Goal: Task Accomplishment & Management: Manage account settings

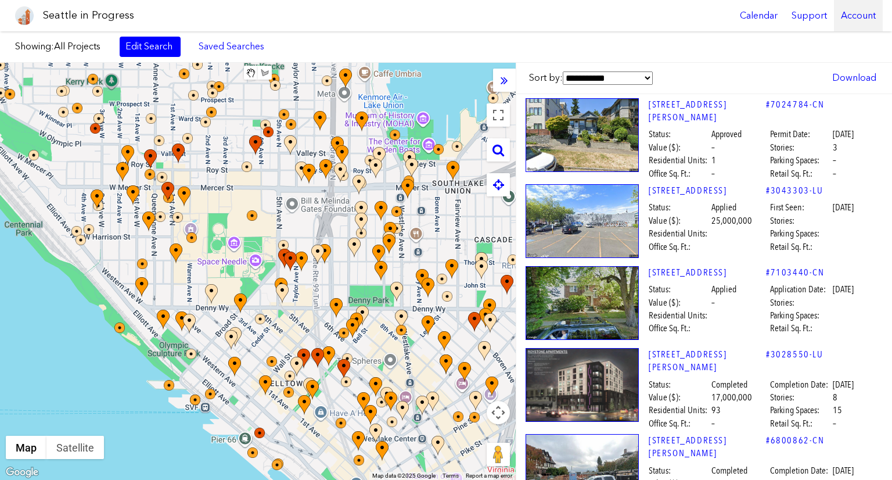
click at [849, 12] on div "Account" at bounding box center [858, 15] width 49 height 31
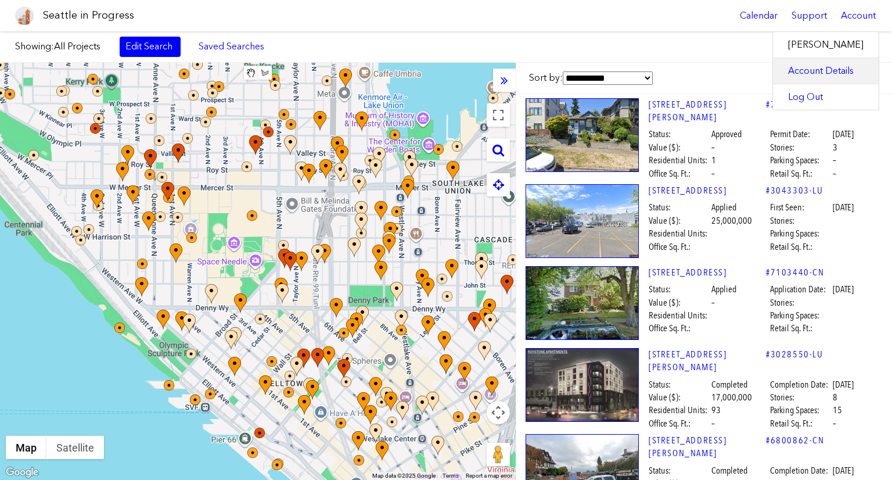
click at [834, 67] on link "Account Details" at bounding box center [826, 71] width 106 height 26
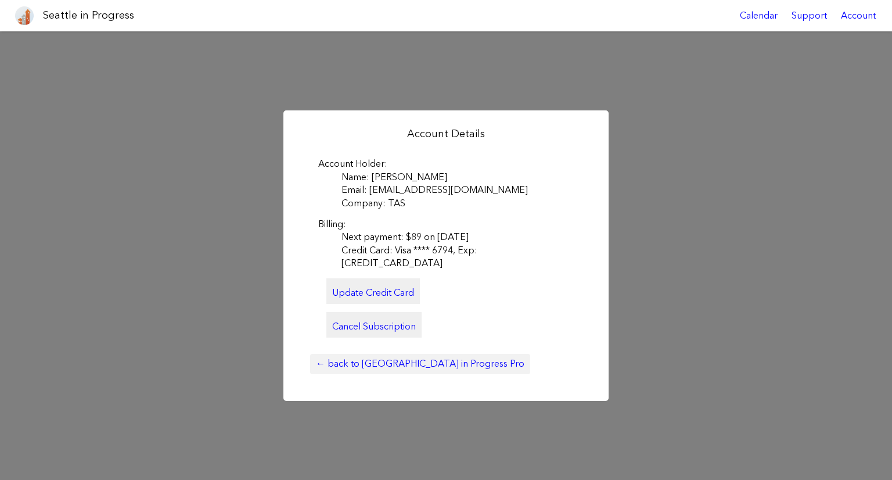
click at [414, 354] on link "← back to [GEOGRAPHIC_DATA] in Progress Pro" at bounding box center [420, 364] width 220 height 20
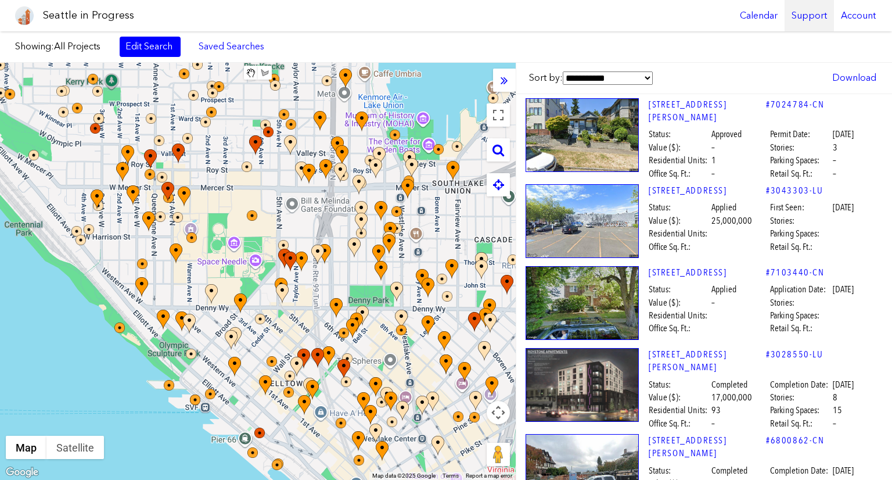
click at [818, 15] on div "Support" at bounding box center [809, 15] width 49 height 31
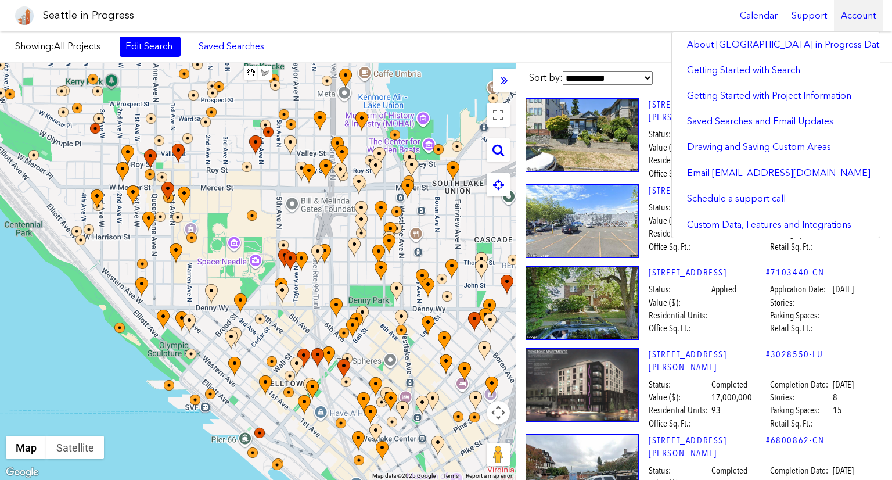
click at [864, 17] on div "Account" at bounding box center [858, 15] width 49 height 31
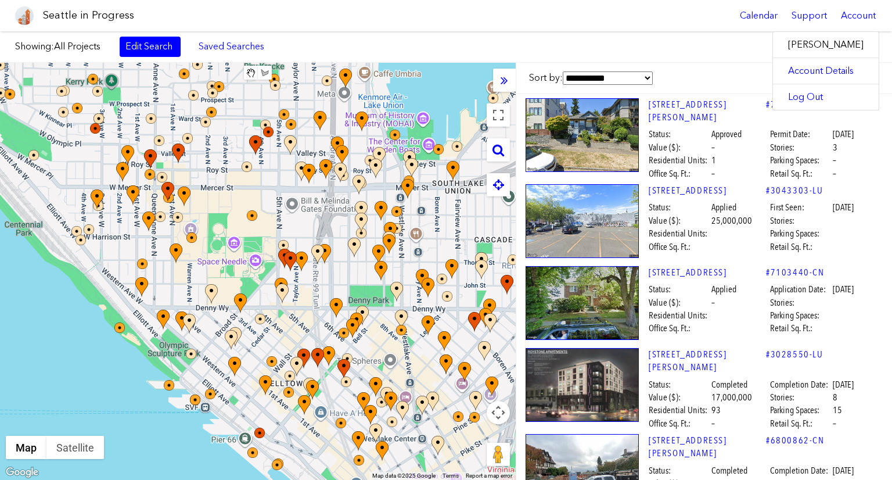
click at [821, 46] on label "[PERSON_NAME]" at bounding box center [826, 45] width 106 height 26
